Goal: Task Accomplishment & Management: Use online tool/utility

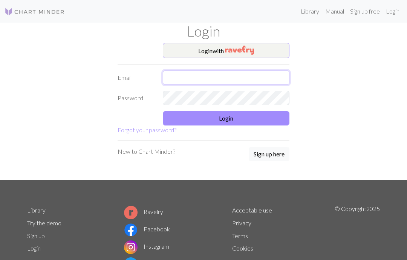
click at [230, 75] on input "text" at bounding box center [226, 78] width 127 height 14
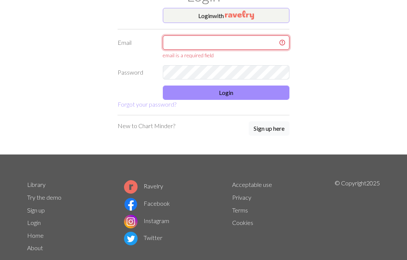
type input "leanne2112@gmail.com"
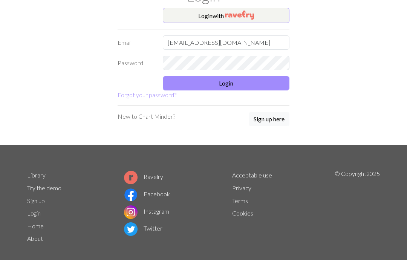
click at [252, 78] on button "Login" at bounding box center [226, 83] width 127 height 14
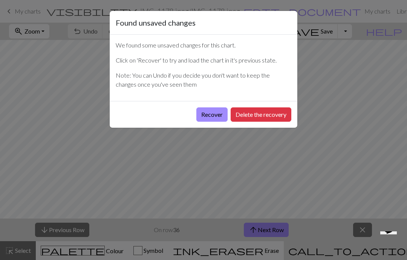
click at [216, 117] on button "Recover" at bounding box center [212, 114] width 31 height 14
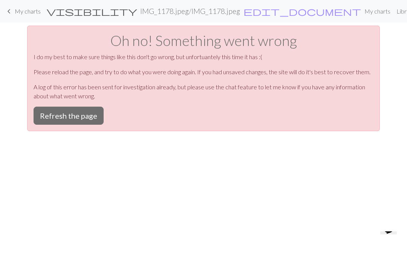
click at [84, 117] on button "Refresh the page" at bounding box center [69, 116] width 70 height 18
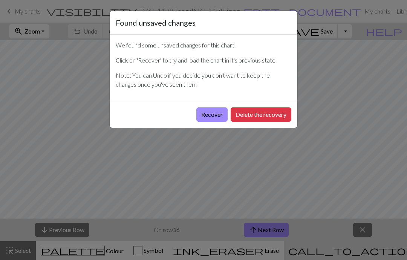
click at [208, 117] on button "Recover" at bounding box center [212, 114] width 31 height 14
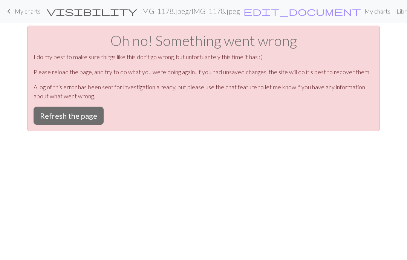
click at [74, 114] on button "Refresh the page" at bounding box center [69, 116] width 70 height 18
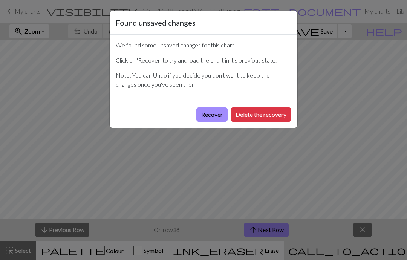
click at [259, 121] on button "Delete the recovery" at bounding box center [261, 114] width 61 height 14
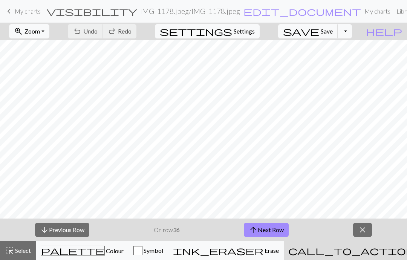
click at [22, 16] on link "keyboard_arrow_left My charts" at bounding box center [23, 11] width 36 height 13
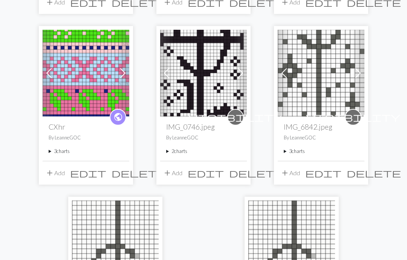
scroll to position [211, 0]
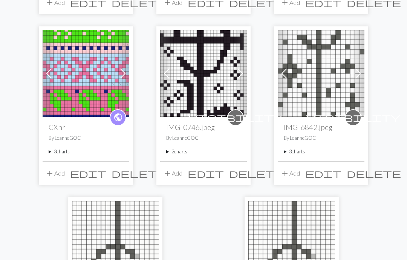
click at [201, 66] on img at bounding box center [203, 74] width 87 height 87
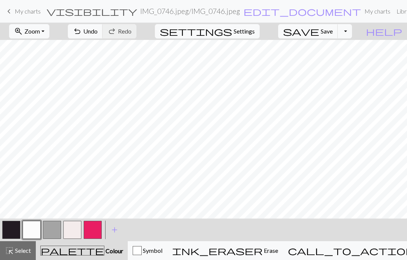
click at [4, 234] on button "button" at bounding box center [11, 230] width 18 height 18
click at [365, 255] on div "call_to_action Knitting mode Knitting mode" at bounding box center [370, 250] width 165 height 9
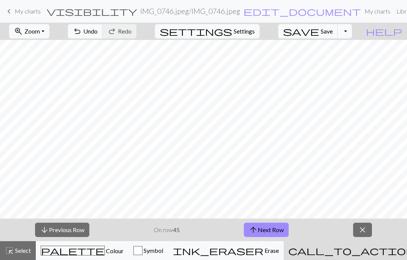
click at [52, 231] on button "arrow_downward Previous Row" at bounding box center [62, 230] width 54 height 14
click at [63, 225] on button "arrow_downward Previous Row" at bounding box center [62, 230] width 54 height 14
click at [64, 224] on button "arrow_downward Previous Row" at bounding box center [62, 230] width 54 height 14
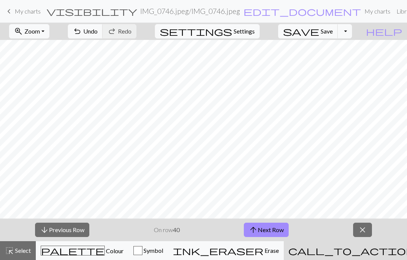
click at [79, 226] on button "arrow_downward Previous Row" at bounding box center [62, 230] width 54 height 14
click at [78, 226] on button "arrow_downward Previous Row" at bounding box center [62, 230] width 54 height 14
click at [69, 230] on button "arrow_downward Previous Row" at bounding box center [62, 230] width 54 height 14
click at [68, 230] on button "arrow_downward Previous Row" at bounding box center [62, 230] width 54 height 14
click at [71, 235] on button "arrow_downward Previous Row" at bounding box center [62, 230] width 54 height 14
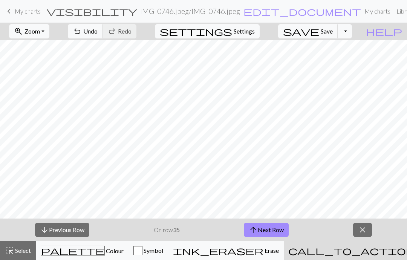
click at [70, 235] on button "arrow_downward Previous Row" at bounding box center [62, 230] width 54 height 14
click at [70, 236] on button "arrow_downward Previous Row" at bounding box center [62, 230] width 54 height 14
click at [70, 235] on button "arrow_downward Previous Row" at bounding box center [62, 230] width 54 height 14
click at [67, 236] on button "arrow_downward Previous Row" at bounding box center [62, 230] width 54 height 14
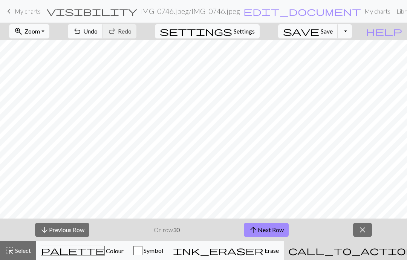
click at [65, 236] on button "arrow_downward Previous Row" at bounding box center [62, 230] width 54 height 14
click at [68, 239] on div "arrow_downward Previous Row On row 30 arrow_upward Next Row close" at bounding box center [203, 230] width 407 height 23
click at [64, 237] on button "arrow_downward Previous Row" at bounding box center [62, 230] width 54 height 14
click at [67, 239] on div "arrow_downward Previous Row On row 28 arrow_upward Next Row close" at bounding box center [203, 230] width 407 height 23
click at [63, 236] on button "arrow_downward Previous Row" at bounding box center [62, 230] width 54 height 14
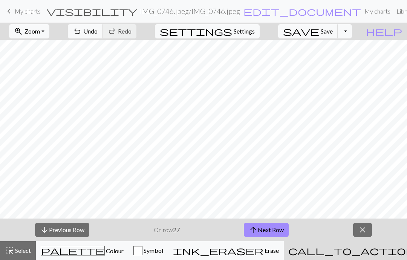
click at [66, 238] on div "arrow_downward Previous Row On row 27 arrow_upward Next Row close" at bounding box center [203, 230] width 407 height 23
click at [66, 233] on button "arrow_downward Previous Row" at bounding box center [62, 230] width 54 height 14
click at [66, 234] on button "arrow_downward Previous Row" at bounding box center [62, 230] width 54 height 14
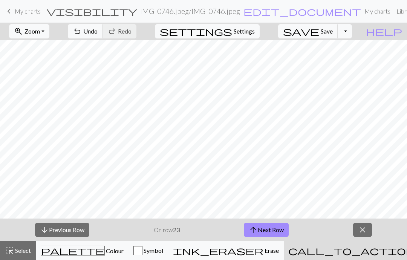
click at [65, 230] on button "arrow_downward Previous Row" at bounding box center [62, 230] width 54 height 14
click at [64, 231] on button "arrow_downward Previous Row" at bounding box center [62, 230] width 54 height 14
click at [63, 231] on button "arrow_downward Previous Row" at bounding box center [62, 230] width 54 height 14
click at [62, 229] on button "arrow_downward Previous Row" at bounding box center [62, 230] width 54 height 14
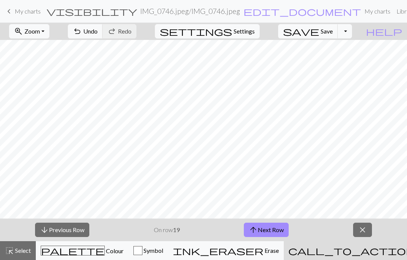
click at [61, 229] on button "arrow_downward Previous Row" at bounding box center [62, 230] width 54 height 14
click at [63, 228] on button "arrow_downward Previous Row" at bounding box center [62, 230] width 54 height 14
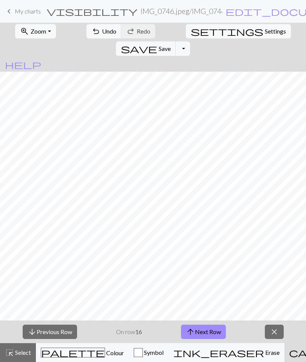
click at [51, 260] on button "arrow_downward Previous Row" at bounding box center [50, 332] width 54 height 14
click at [56, 260] on button "arrow_downward Previous Row" at bounding box center [50, 332] width 54 height 14
click at [55, 260] on button "arrow_downward Previous Row" at bounding box center [50, 332] width 54 height 14
click at [58, 260] on button "arrow_downward Previous Row" at bounding box center [50, 332] width 54 height 14
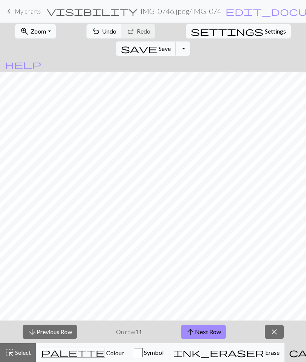
click at [58, 260] on button "arrow_downward Previous Row" at bounding box center [50, 332] width 54 height 14
click at [57, 260] on button "arrow_downward Previous Row" at bounding box center [50, 332] width 54 height 14
click at [56, 260] on button "arrow_downward Previous Row" at bounding box center [50, 332] width 54 height 14
click at [58, 260] on button "arrow_downward Previous Row" at bounding box center [50, 332] width 54 height 14
click at [57, 260] on button "arrow_downward Previous Row" at bounding box center [50, 332] width 54 height 14
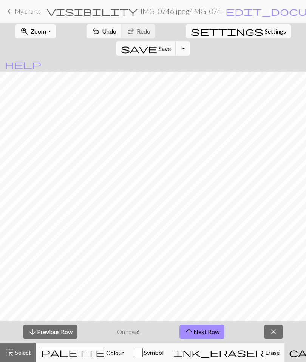
click at [57, 260] on button "arrow_downward Previous Row" at bounding box center [50, 332] width 54 height 14
click at [56, 260] on button "arrow_downward Previous Row" at bounding box center [50, 332] width 54 height 14
click at [54, 260] on button "arrow_downward Previous Row" at bounding box center [50, 332] width 54 height 14
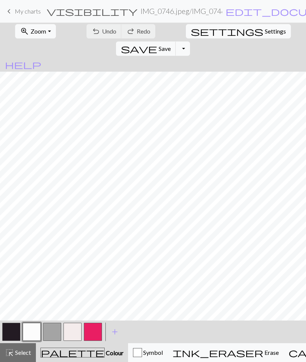
click at [43, 30] on button "zoom_in Zoom Zoom" at bounding box center [35, 31] width 40 height 14
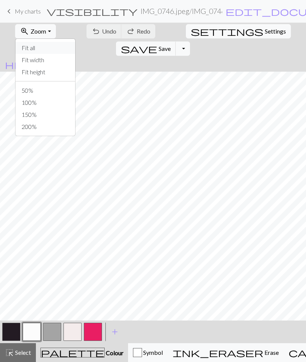
click at [28, 47] on button "Fit all" at bounding box center [45, 48] width 60 height 12
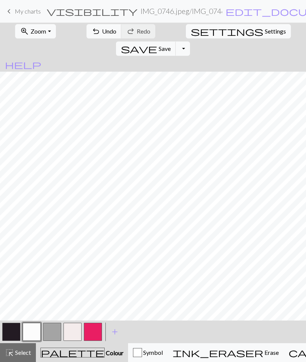
click at [14, 327] on button "button" at bounding box center [11, 332] width 18 height 18
click at [33, 330] on button "button" at bounding box center [32, 332] width 18 height 18
click at [264, 31] on span "Settings" at bounding box center [274, 31] width 21 height 9
select select "aran"
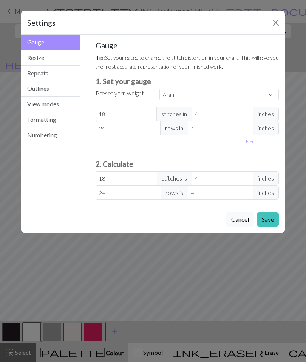
click at [35, 60] on button "Resize" at bounding box center [50, 57] width 59 height 15
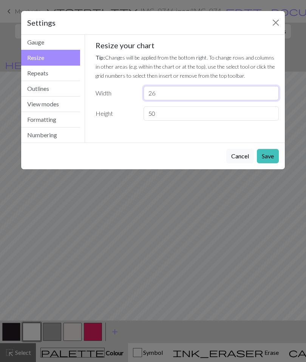
click at [198, 89] on input "26" at bounding box center [210, 93] width 135 height 14
type input "24"
click at [268, 153] on button "Save" at bounding box center [267, 156] width 22 height 14
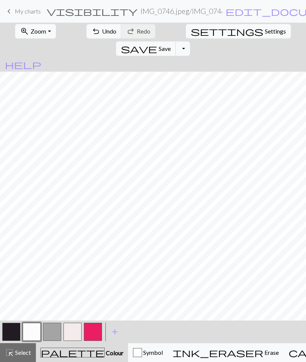
click at [91, 28] on span "undo" at bounding box center [95, 31] width 9 height 11
click at [32, 329] on button "button" at bounding box center [32, 332] width 18 height 18
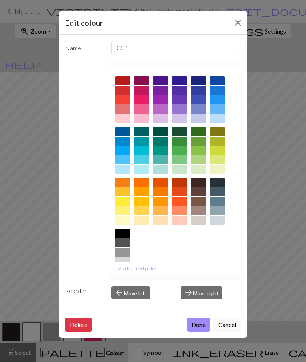
click at [238, 22] on button "Close" at bounding box center [238, 23] width 12 height 12
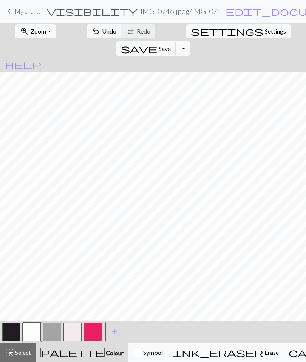
click at [190, 31] on span "settings" at bounding box center [226, 31] width 72 height 11
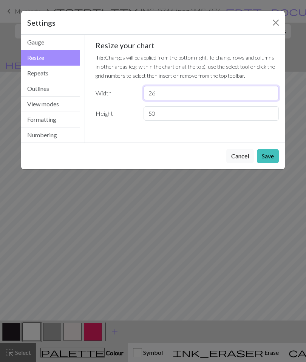
click at [194, 92] on input "26" at bounding box center [210, 93] width 135 height 14
type input "2"
type input "30"
click at [271, 153] on button "Save" at bounding box center [267, 156] width 22 height 14
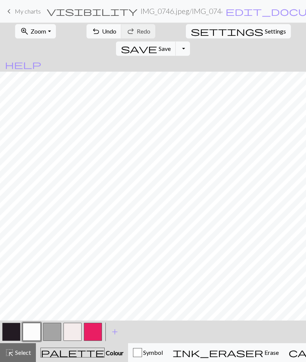
click at [17, 329] on button "button" at bounding box center [11, 332] width 18 height 18
click at [29, 332] on button "button" at bounding box center [32, 332] width 18 height 18
click at [12, 335] on button "button" at bounding box center [11, 332] width 18 height 18
click at [34, 328] on button "button" at bounding box center [32, 332] width 18 height 18
click at [11, 338] on button "button" at bounding box center [11, 332] width 18 height 18
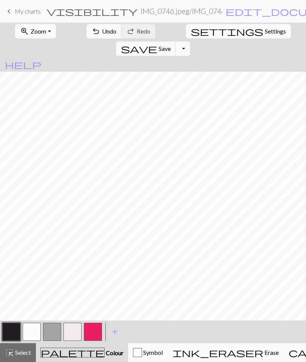
click at [36, 335] on button "button" at bounding box center [32, 332] width 18 height 18
click at [28, 335] on button "button" at bounding box center [32, 332] width 18 height 18
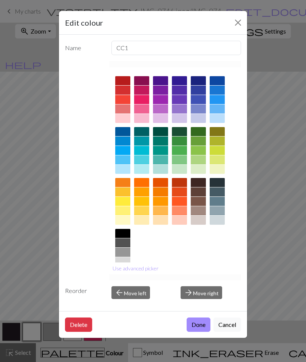
click at [233, 21] on button "Close" at bounding box center [238, 23] width 12 height 12
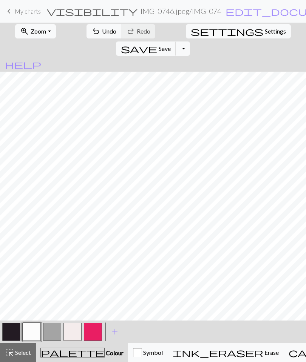
click at [5, 330] on button "button" at bounding box center [11, 332] width 18 height 18
click at [32, 338] on button "button" at bounding box center [32, 332] width 18 height 18
click at [3, 329] on button "button" at bounding box center [11, 332] width 18 height 18
click at [29, 333] on button "button" at bounding box center [32, 332] width 18 height 18
click at [10, 326] on button "button" at bounding box center [11, 332] width 18 height 18
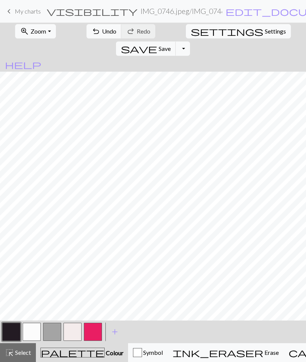
click at [170, 45] on span "Save" at bounding box center [164, 48] width 12 height 7
click at [176, 41] on button "save Save Save" at bounding box center [146, 48] width 60 height 14
click at [157, 43] on span "save" at bounding box center [139, 48] width 36 height 11
click at [25, 12] on span "My charts" at bounding box center [28, 11] width 26 height 7
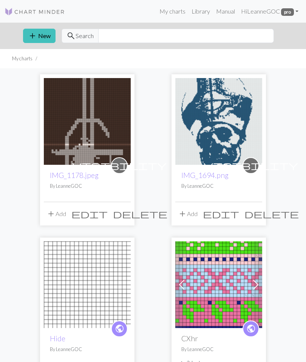
click at [49, 38] on button "add New" at bounding box center [39, 36] width 32 height 14
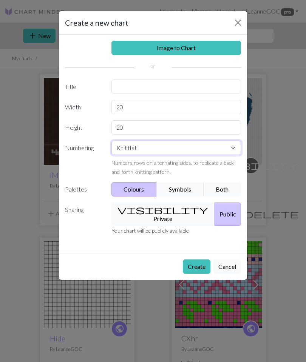
click at [216, 153] on select "Knit flat Knit in the round Lace knitting Cross stitch" at bounding box center [176, 148] width 130 height 14
select select "round"
click at [209, 51] on link "Image to Chart" at bounding box center [176, 48] width 130 height 14
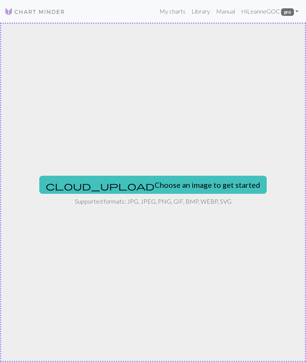
click at [194, 186] on button "cloud_upload Choose an image to get started" at bounding box center [152, 185] width 227 height 18
click at [180, 181] on button "cloud_upload Choose an image to get started" at bounding box center [152, 185] width 227 height 18
type input "C:\fakepath\IMG_1235.jpeg"
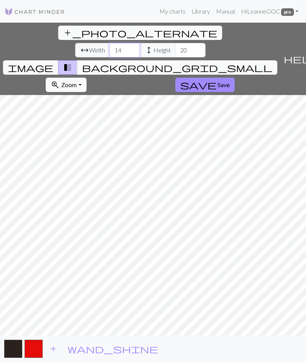
click at [109, 43] on input "14" at bounding box center [124, 50] width 30 height 14
type input "1"
type input "24"
click at [175, 43] on input "20" at bounding box center [190, 50] width 30 height 14
type input "2"
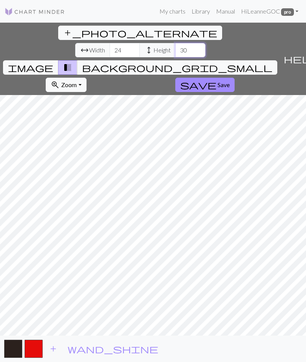
type input "30"
click at [217, 81] on span "Save" at bounding box center [223, 84] width 12 height 7
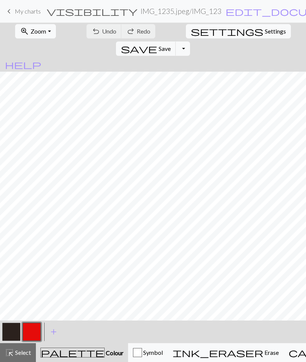
click at [34, 332] on button "button" at bounding box center [32, 332] width 18 height 18
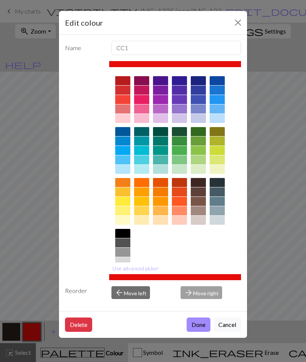
click at [287, 184] on div "Edit colour Name CC1 Use advanced picker Reorder arrow_back Move left arrow_for…" at bounding box center [153, 181] width 306 height 362
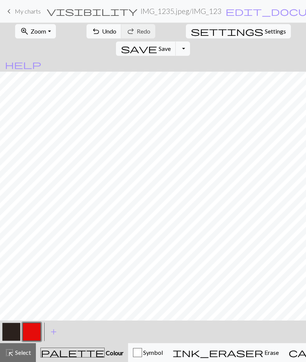
click at [102, 34] on span "Undo" at bounding box center [109, 31] width 14 height 7
click at [97, 34] on div "undo Undo Undo redo Redo Redo" at bounding box center [120, 31] width 73 height 17
click at [89, 32] on div "undo Undo Undo redo Redo Redo" at bounding box center [120, 31] width 73 height 17
click at [87, 34] on div "undo Undo Undo redo Redo Redo" at bounding box center [120, 31] width 73 height 17
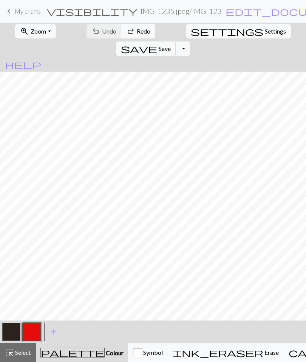
click at [86, 34] on div "undo Undo Undo redo Redo Redo" at bounding box center [120, 31] width 73 height 17
click at [263, 355] on span "Erase" at bounding box center [270, 352] width 15 height 7
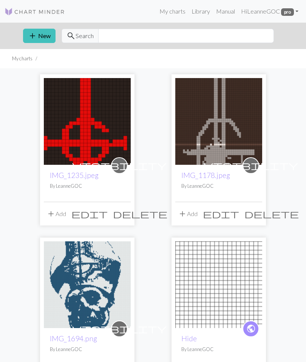
click at [42, 37] on button "add New" at bounding box center [39, 36] width 32 height 14
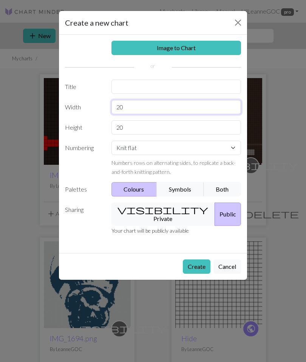
click at [153, 108] on input "20" at bounding box center [176, 107] width 130 height 14
type input "2"
type input "24"
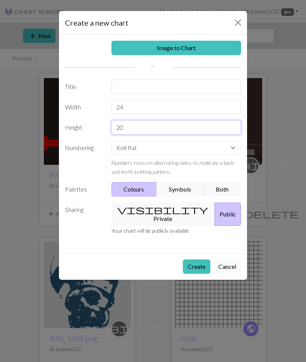
click at [165, 133] on input "20" at bounding box center [176, 127] width 130 height 14
type input "2"
type input "31"
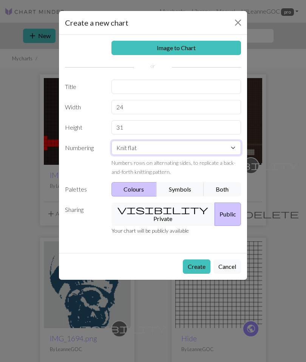
click at [230, 150] on select "Knit flat Knit in the round Lace knitting Cross stitch" at bounding box center [176, 148] width 130 height 14
select select "round"
click at [191, 264] on button "Create" at bounding box center [197, 266] width 28 height 14
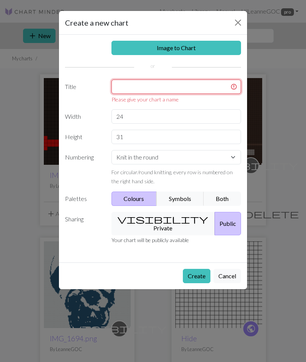
click at [183, 89] on input "text" at bounding box center [176, 87] width 130 height 14
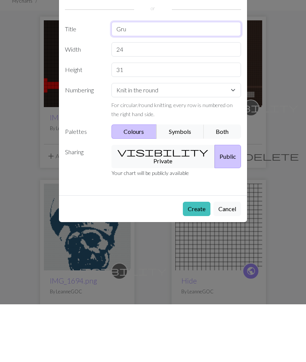
type input "Gru"
click at [197, 259] on button "Create" at bounding box center [197, 266] width 28 height 14
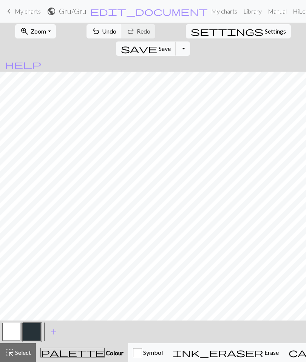
click at [14, 333] on button "button" at bounding box center [11, 332] width 18 height 18
click at [35, 331] on button "button" at bounding box center [32, 332] width 18 height 18
click at [19, 335] on button "button" at bounding box center [11, 332] width 18 height 18
click at [35, 334] on button "button" at bounding box center [32, 332] width 18 height 18
click at [14, 330] on button "button" at bounding box center [11, 332] width 18 height 18
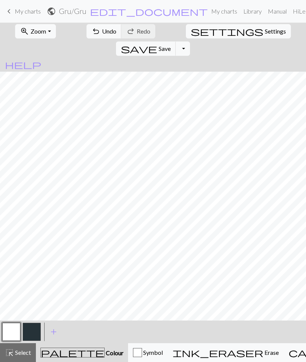
click at [35, 327] on button "button" at bounding box center [32, 332] width 18 height 18
click at [15, 330] on button "button" at bounding box center [11, 332] width 18 height 18
click at [36, 331] on button "button" at bounding box center [32, 332] width 18 height 18
click at [16, 326] on button "button" at bounding box center [11, 332] width 18 height 18
click at [31, 330] on button "button" at bounding box center [32, 332] width 18 height 18
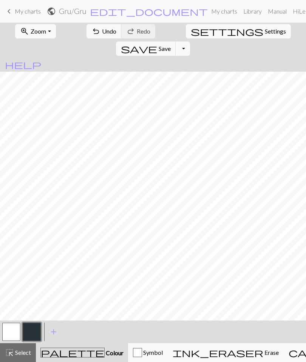
click at [18, 328] on button "button" at bounding box center [11, 332] width 18 height 18
click at [32, 330] on button "button" at bounding box center [32, 332] width 18 height 18
click at [8, 333] on button "button" at bounding box center [11, 332] width 18 height 18
click at [170, 45] on span "Save" at bounding box center [164, 48] width 12 height 7
click at [11, 329] on button "button" at bounding box center [11, 332] width 18 height 18
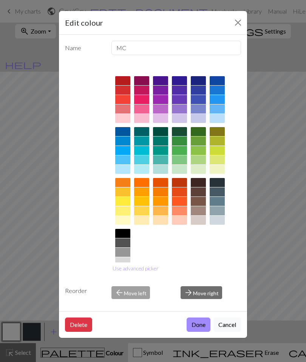
click at [236, 15] on div "Edit colour" at bounding box center [153, 23] width 188 height 24
click at [240, 23] on button "Close" at bounding box center [238, 23] width 12 height 12
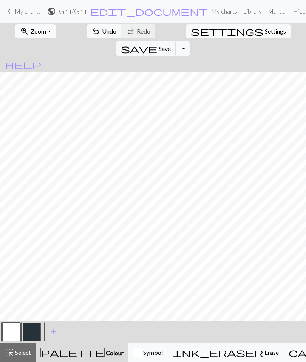
click at [33, 331] on button "button" at bounding box center [32, 332] width 18 height 18
click at [157, 43] on span "save" at bounding box center [139, 48] width 36 height 11
